Goal: Find specific page/section: Find specific page/section

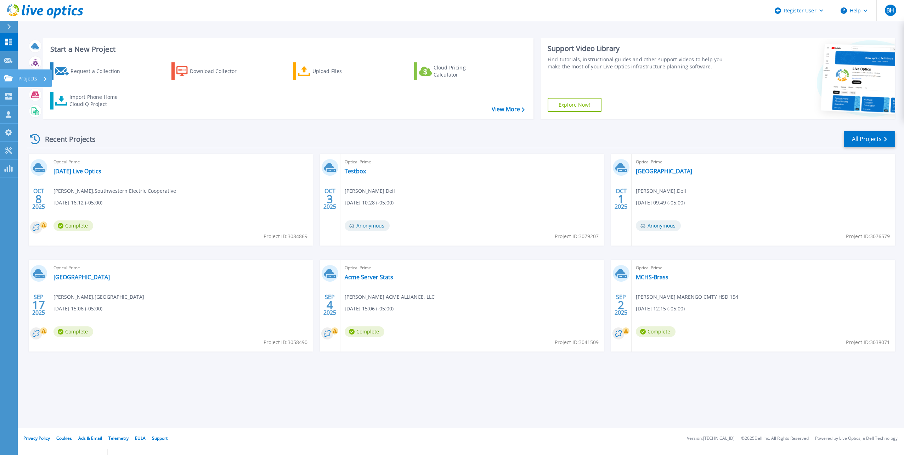
click at [7, 77] on icon at bounding box center [8, 78] width 9 height 6
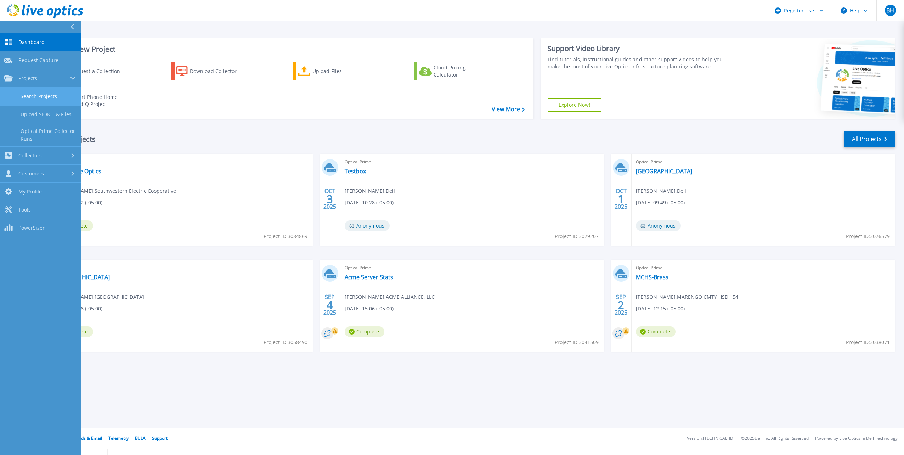
click at [33, 95] on link "Search Projects" at bounding box center [40, 97] width 81 height 18
